Goal: Use online tool/utility: Utilize a website feature to perform a specific function

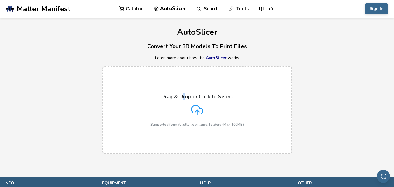
click at [186, 93] on label "Drag & Drop or Click to Select Supported format: .stls, .obj, .zips, folders (M…" at bounding box center [197, 110] width 190 height 88
click at [196, 111] on polyline at bounding box center [197, 111] width 4 height 2
click at [0, 0] on input "Drag & Drop or Click to Select Supported format: .stls, .obj, .zips, folders (M…" at bounding box center [0, 0] width 0 height 0
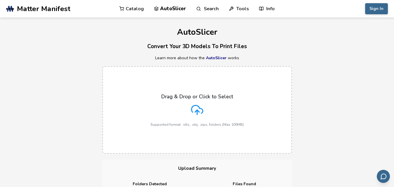
click at [192, 107] on icon at bounding box center [196, 109] width 11 height 8
click at [0, 0] on input "Drag & Drop or Click to Select Supported format: .stls, .obj, .zips, folders (M…" at bounding box center [0, 0] width 0 height 0
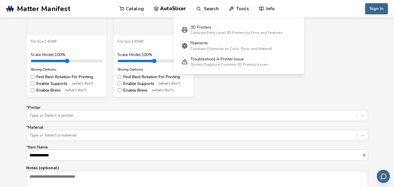
scroll to position [291, 0]
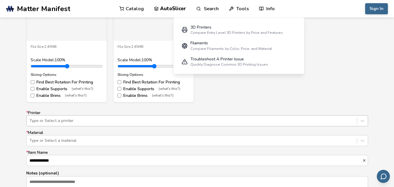
click at [76, 118] on div "Type or Select a printer" at bounding box center [197, 120] width 342 height 11
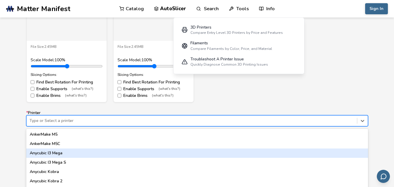
scroll to position [322, 0]
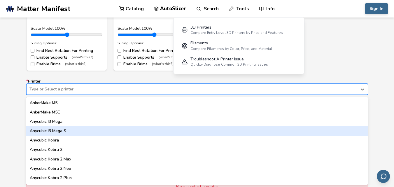
click at [127, 129] on div "Anycubic I3 Mega S" at bounding box center [197, 130] width 342 height 9
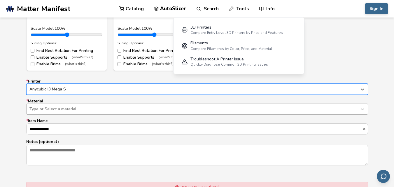
click at [58, 105] on div "Type or Select a material" at bounding box center [197, 109] width 342 height 11
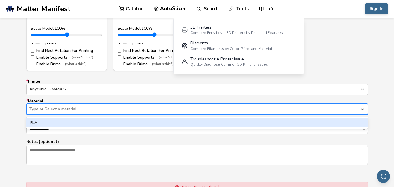
click at [49, 118] on div "PLA" at bounding box center [197, 122] width 342 height 9
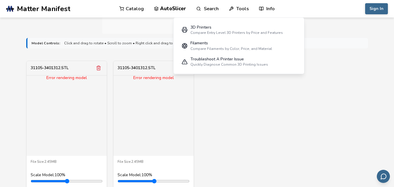
scroll to position [121, 0]
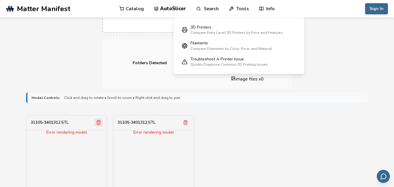
click at [97, 122] on icon "Remove model" at bounding box center [98, 122] width 5 height 5
